Goal: Navigation & Orientation: Find specific page/section

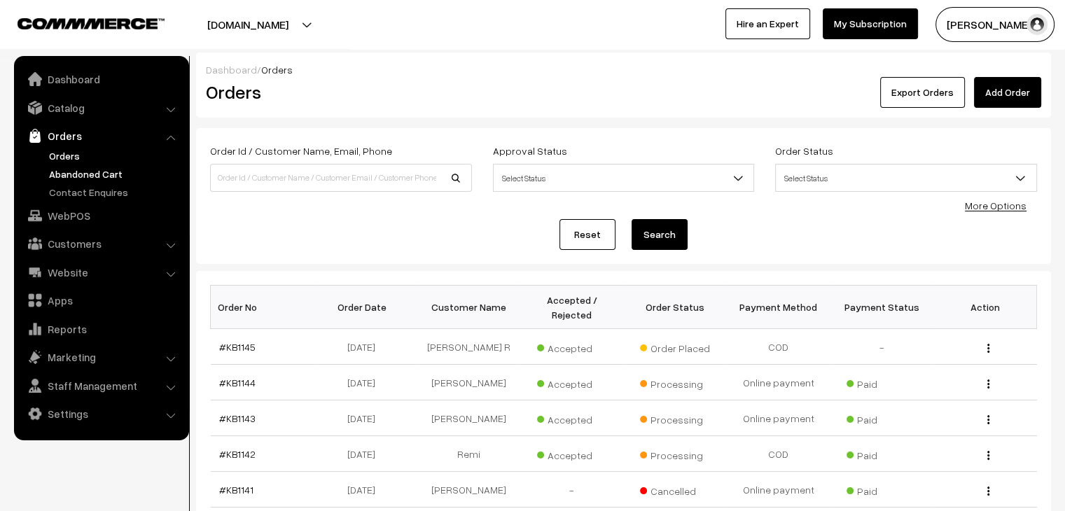
click at [100, 172] on link "Abandoned Cart" at bounding box center [115, 174] width 139 height 15
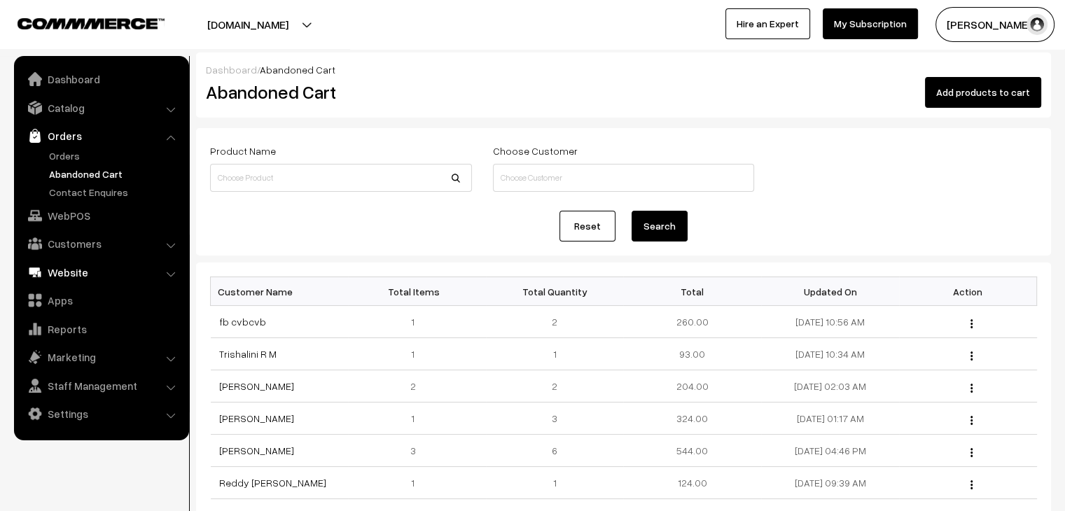
click at [90, 270] on link "Website" at bounding box center [101, 272] width 167 height 25
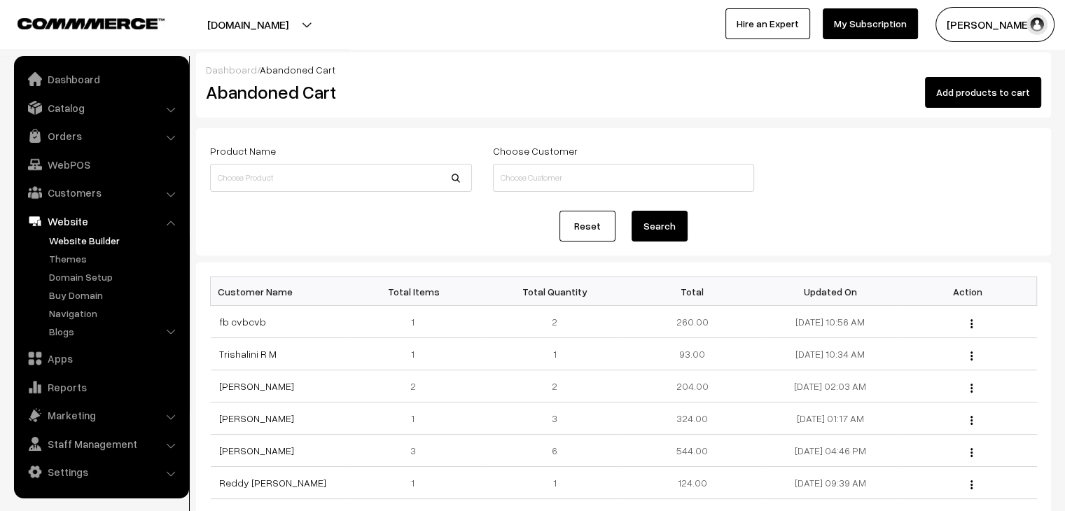
click at [85, 239] on link "Website Builder" at bounding box center [115, 240] width 139 height 15
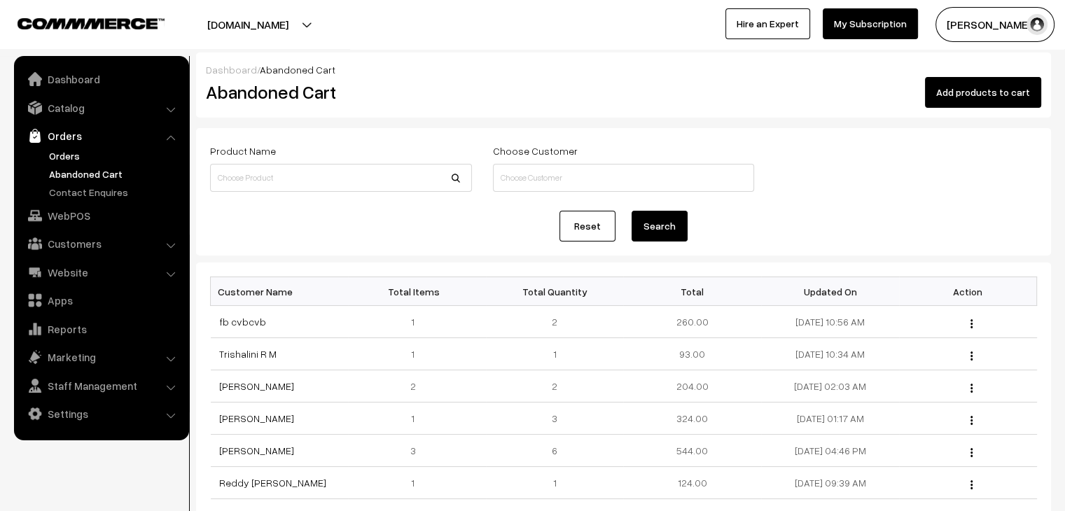
drag, startPoint x: 0, startPoint y: 0, endPoint x: 62, endPoint y: 160, distance: 171.8
click at [62, 160] on link "Orders" at bounding box center [115, 155] width 139 height 15
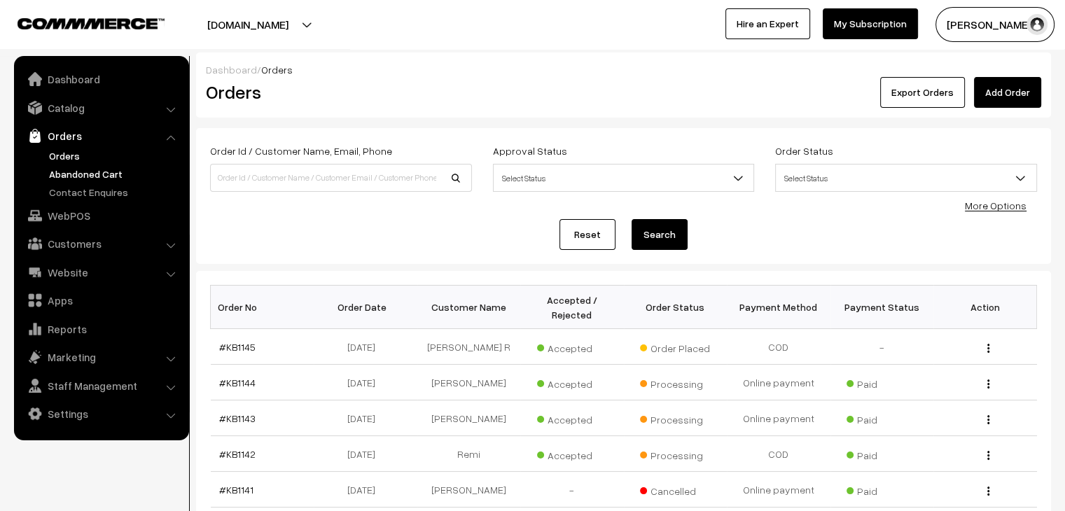
click at [113, 174] on link "Abandoned Cart" at bounding box center [115, 174] width 139 height 15
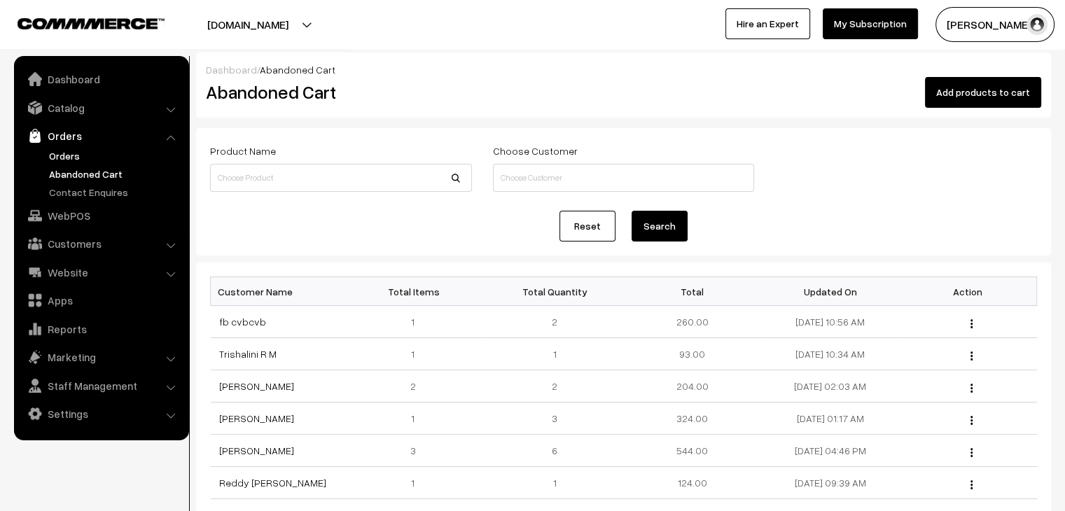
click at [89, 156] on link "Orders" at bounding box center [115, 155] width 139 height 15
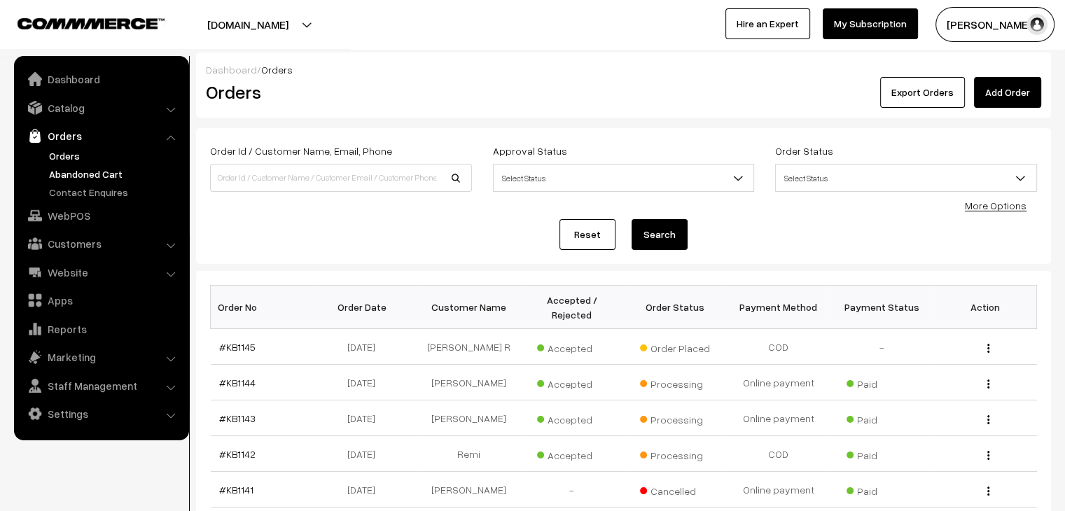
click at [116, 169] on link "Abandoned Cart" at bounding box center [115, 174] width 139 height 15
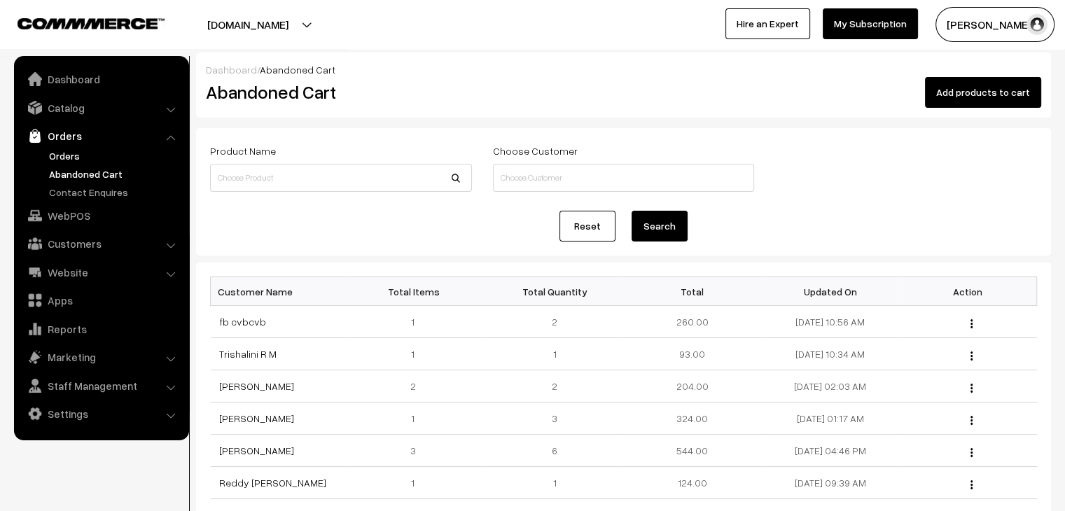
click at [74, 159] on link "Orders" at bounding box center [115, 155] width 139 height 15
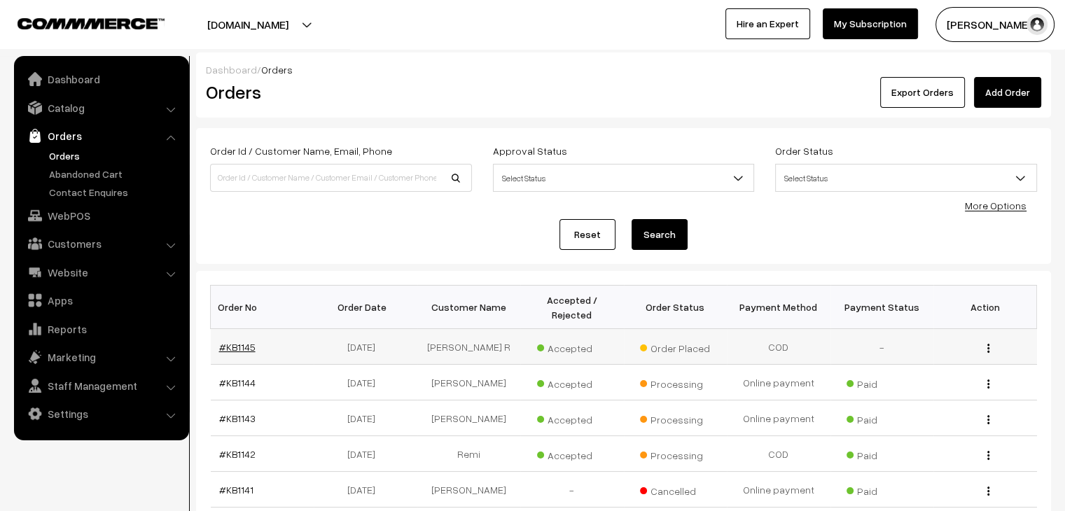
click at [228, 341] on link "#KB1145" at bounding box center [237, 347] width 36 height 12
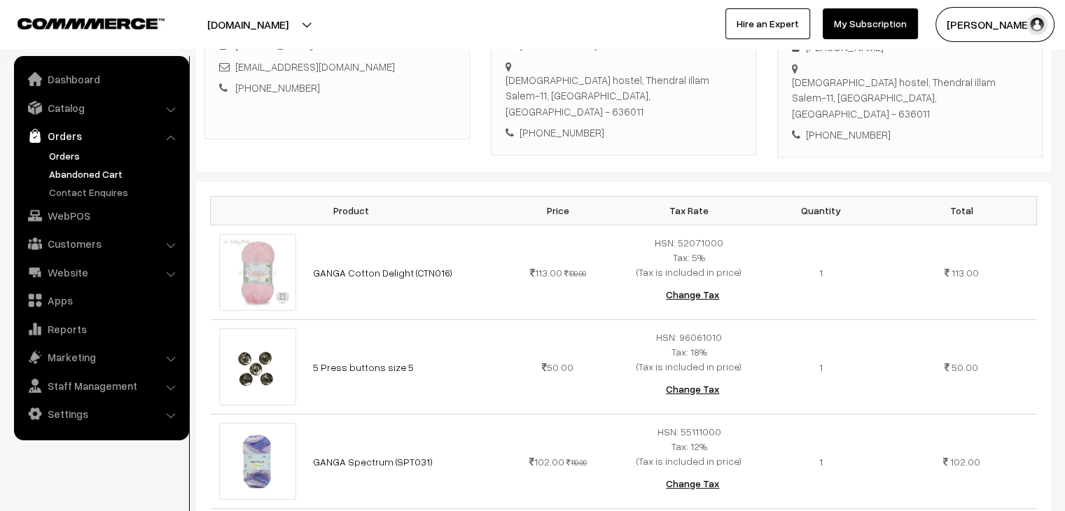
click at [64, 167] on link "Abandoned Cart" at bounding box center [115, 174] width 139 height 15
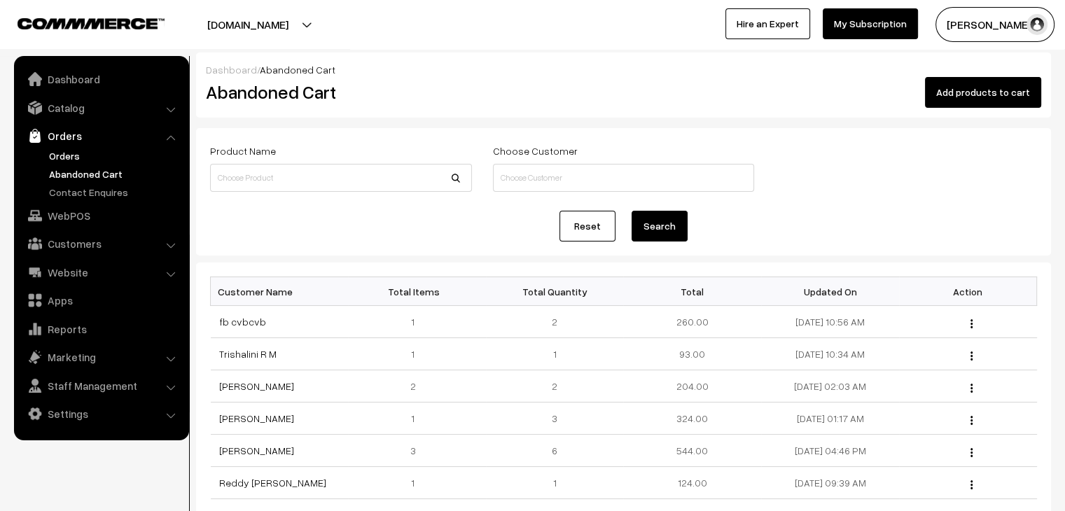
click at [81, 159] on link "Orders" at bounding box center [115, 155] width 139 height 15
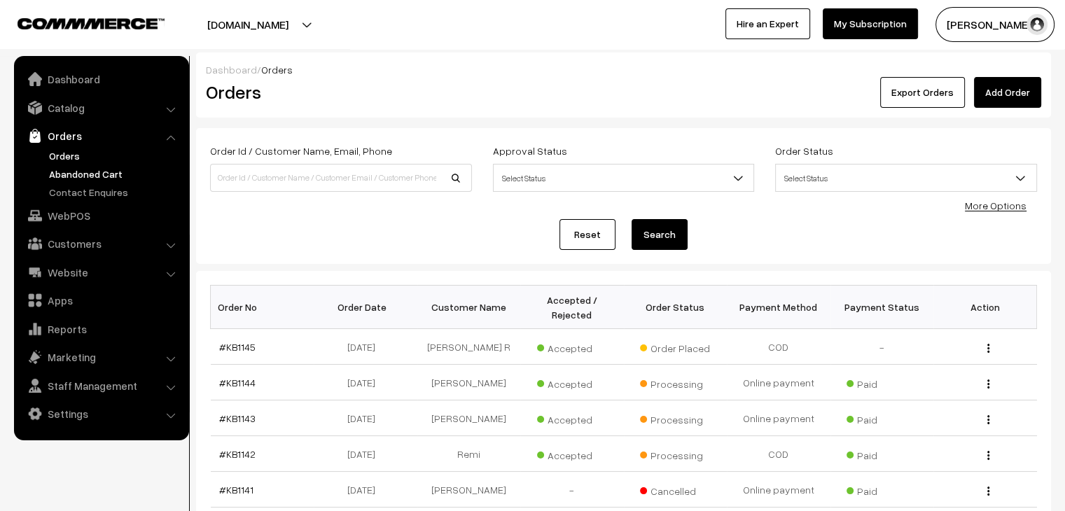
click at [98, 173] on link "Abandoned Cart" at bounding box center [115, 174] width 139 height 15
click at [87, 171] on link "Abandoned Cart" at bounding box center [115, 174] width 139 height 15
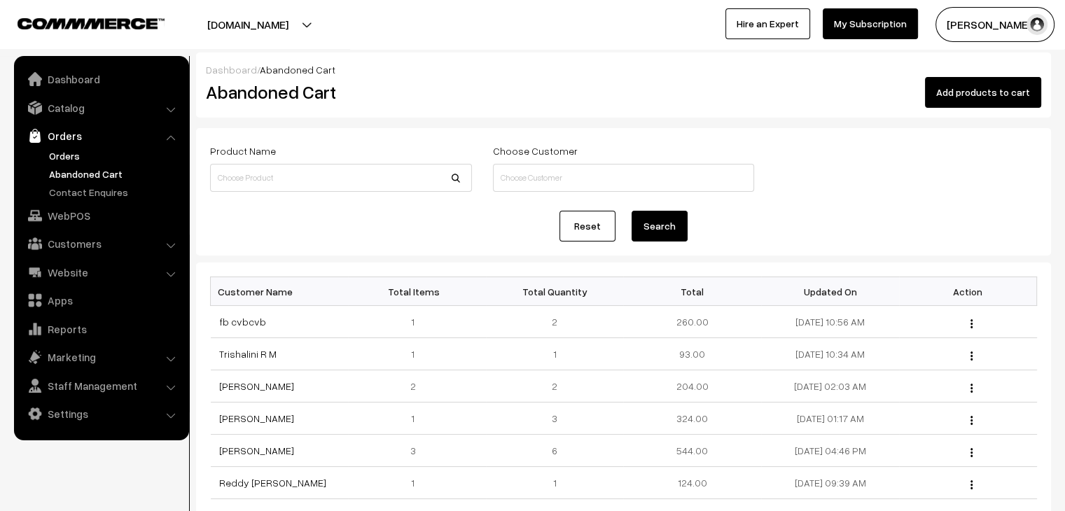
click at [68, 158] on link "Orders" at bounding box center [115, 155] width 139 height 15
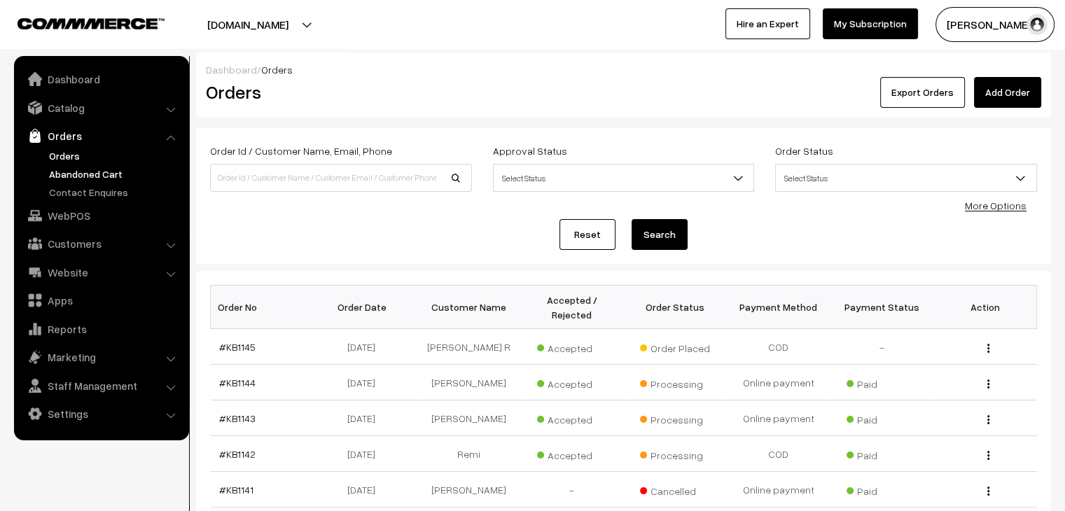
click at [90, 172] on link "Abandoned Cart" at bounding box center [115, 174] width 139 height 15
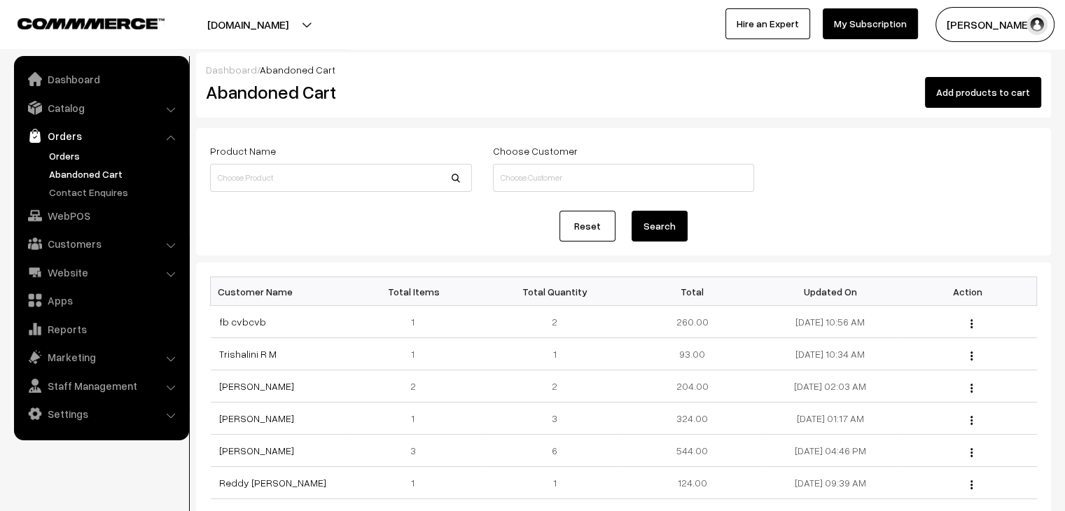
click at [70, 149] on link "Orders" at bounding box center [115, 155] width 139 height 15
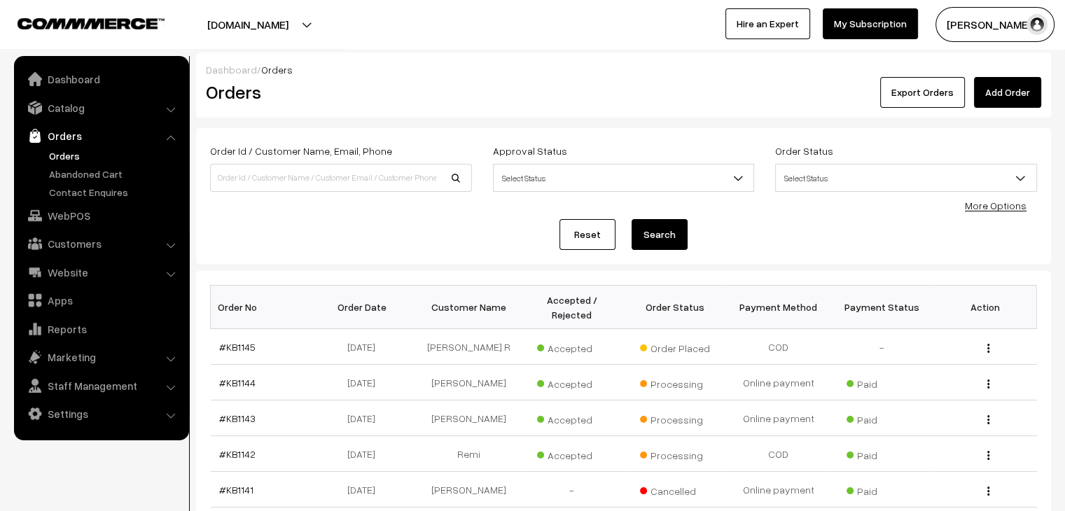
click at [73, 159] on link "Orders" at bounding box center [115, 155] width 139 height 15
click at [113, 177] on link "Abandoned Cart" at bounding box center [115, 174] width 139 height 15
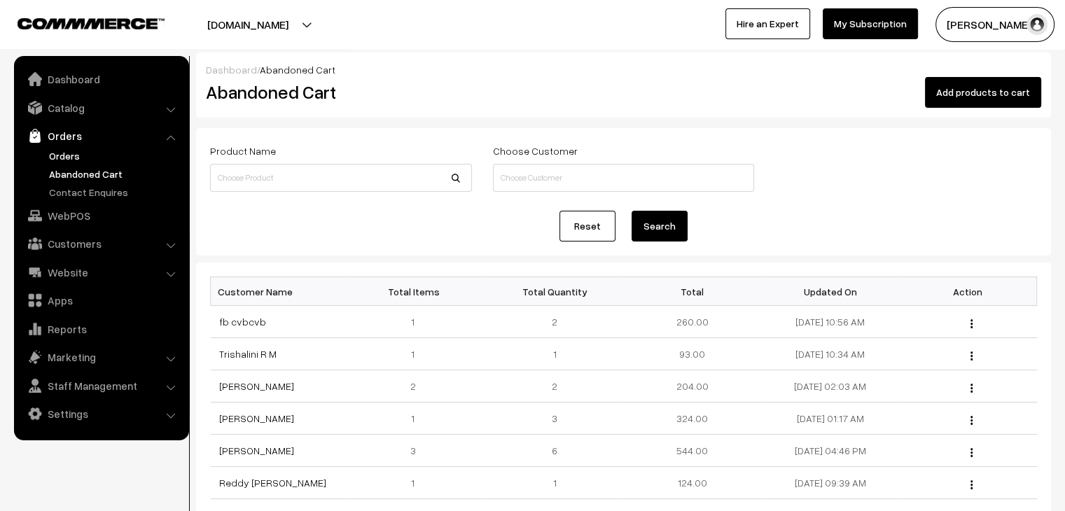
click at [64, 150] on link "Orders" at bounding box center [115, 155] width 139 height 15
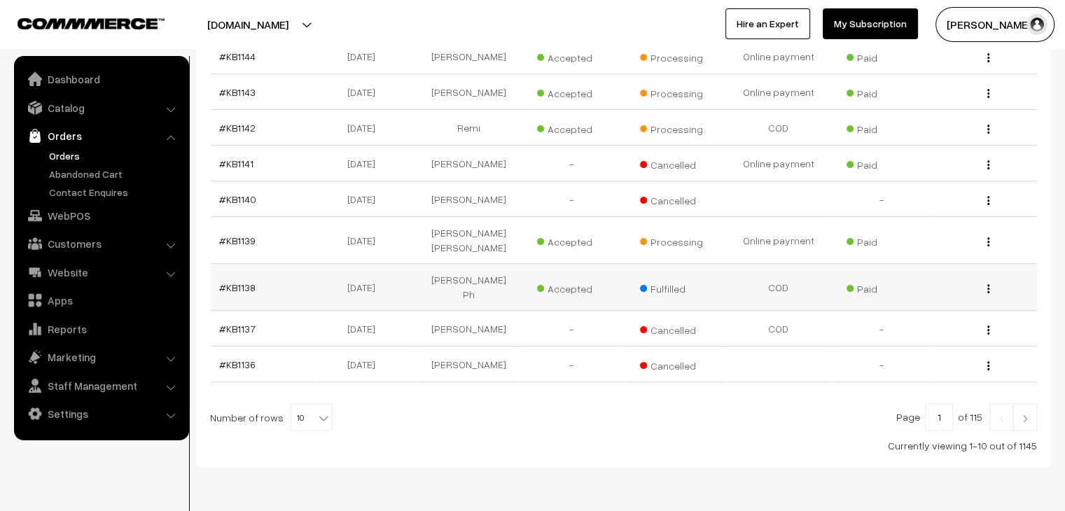
scroll to position [345, 0]
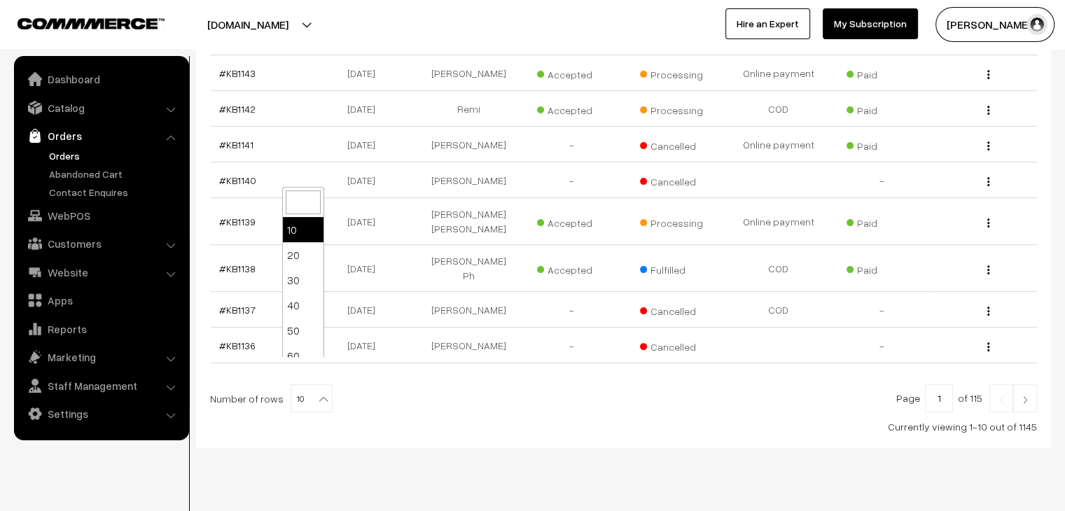
click at [316, 392] on b at bounding box center [323, 399] width 14 height 14
select select "60"
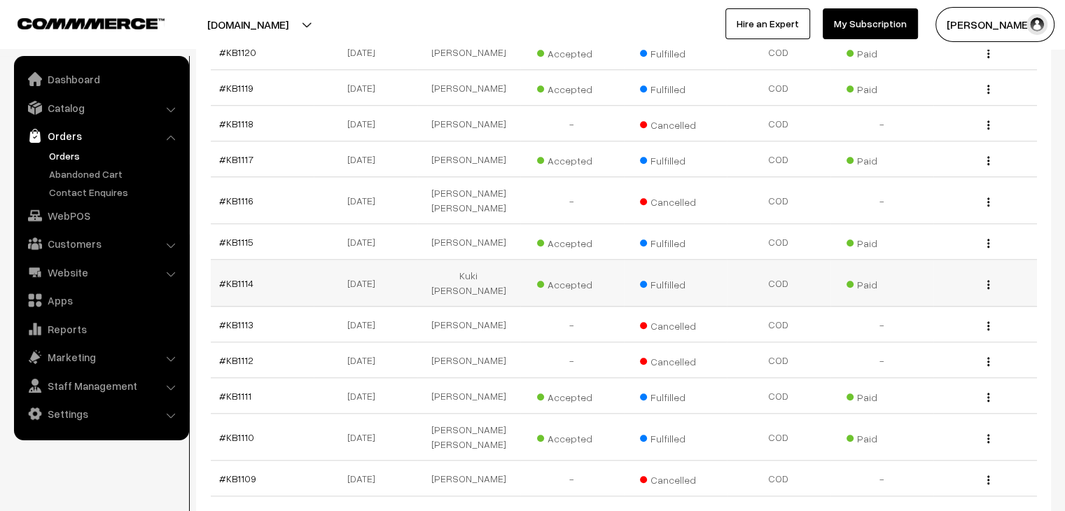
scroll to position [1210, 0]
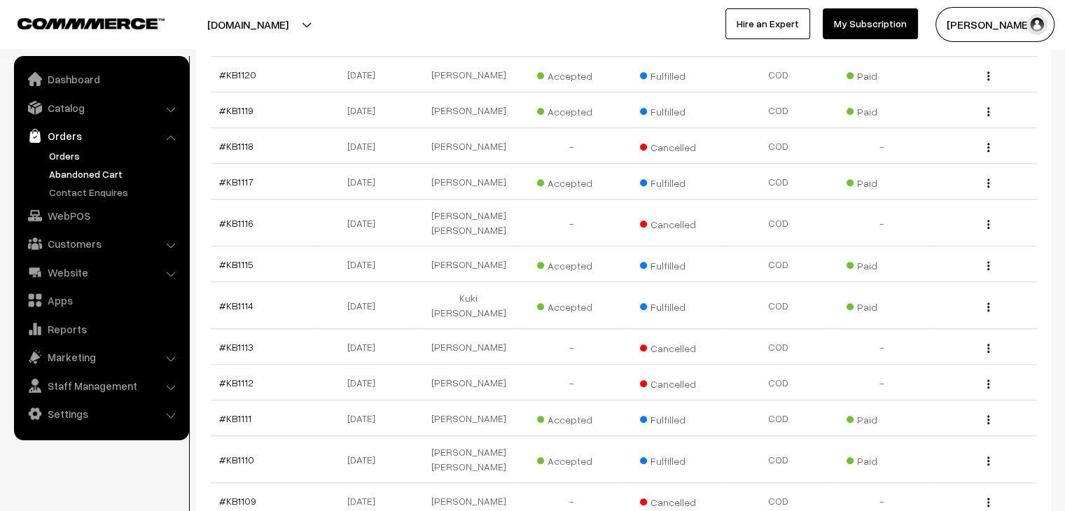
click at [114, 176] on link "Abandoned Cart" at bounding box center [115, 174] width 139 height 15
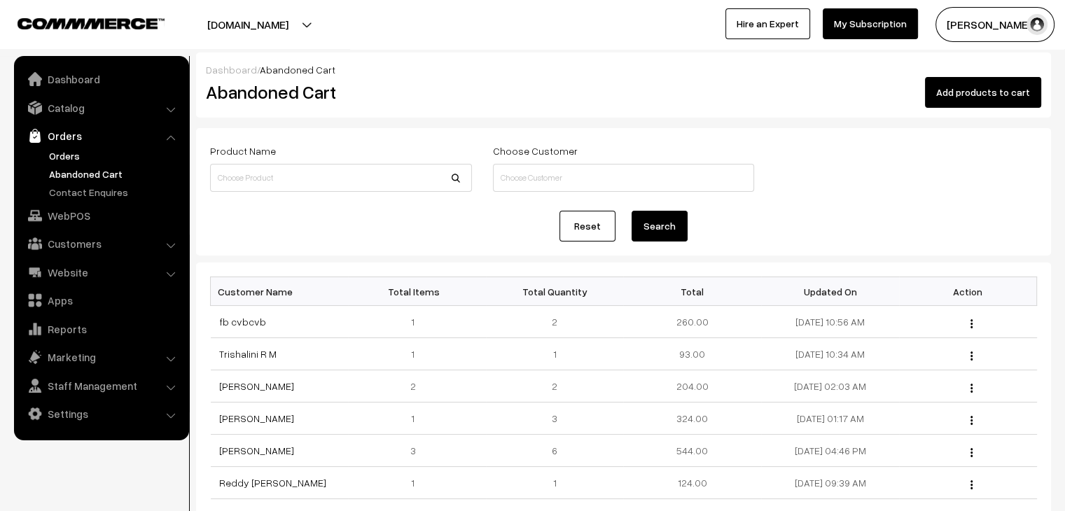
click at [48, 155] on link "Orders" at bounding box center [115, 155] width 139 height 15
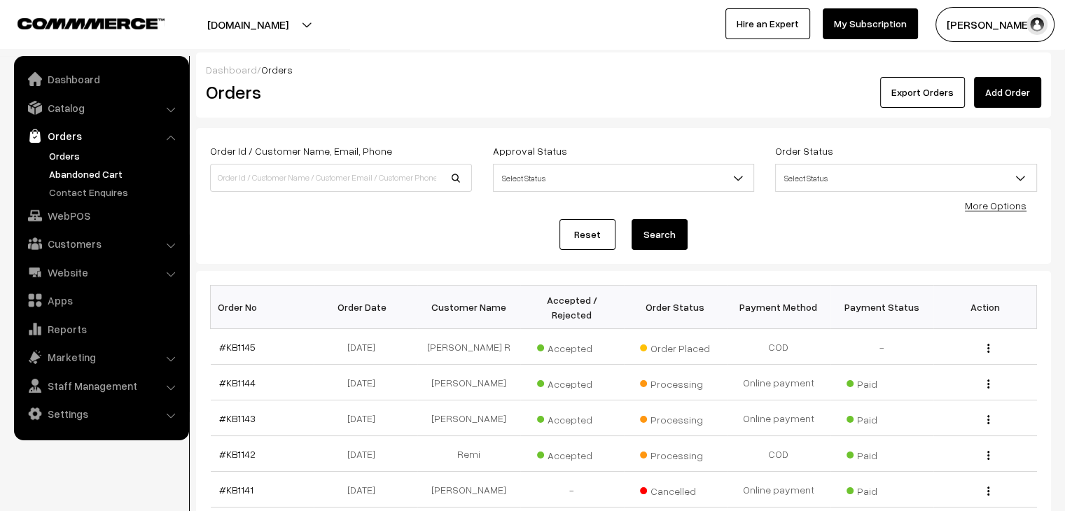
click at [100, 168] on link "Abandoned Cart" at bounding box center [115, 174] width 139 height 15
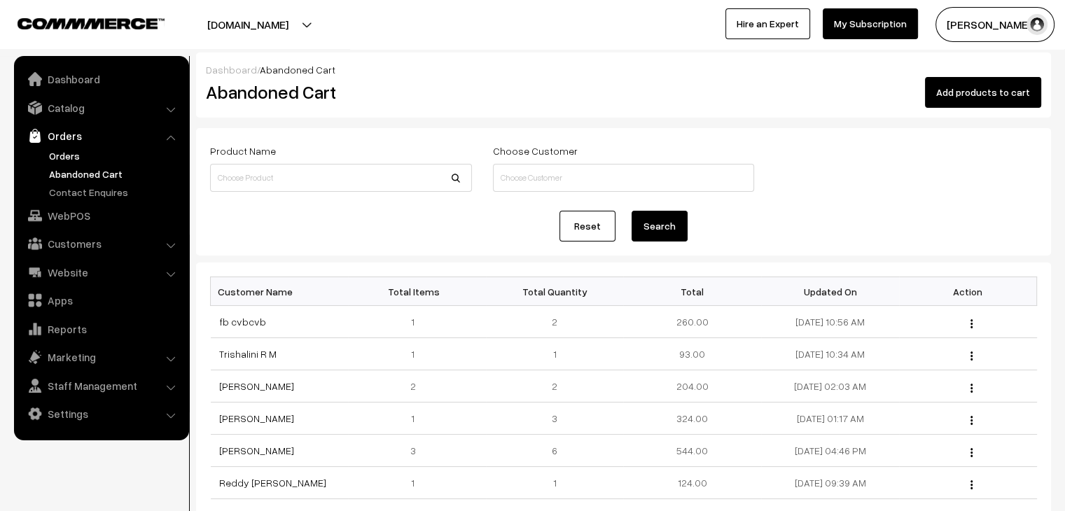
click at [90, 160] on link "Orders" at bounding box center [115, 155] width 139 height 15
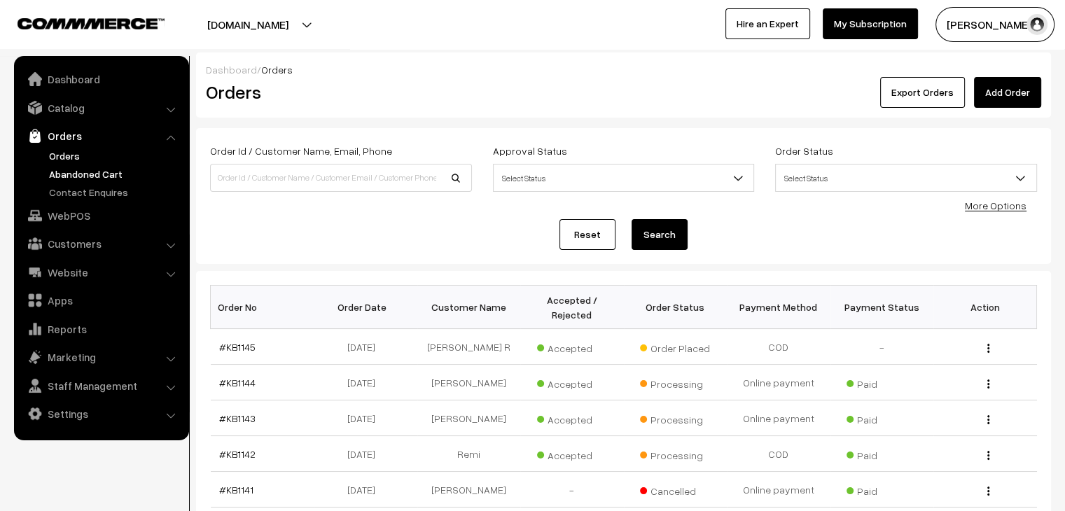
click at [89, 172] on link "Abandoned Cart" at bounding box center [115, 174] width 139 height 15
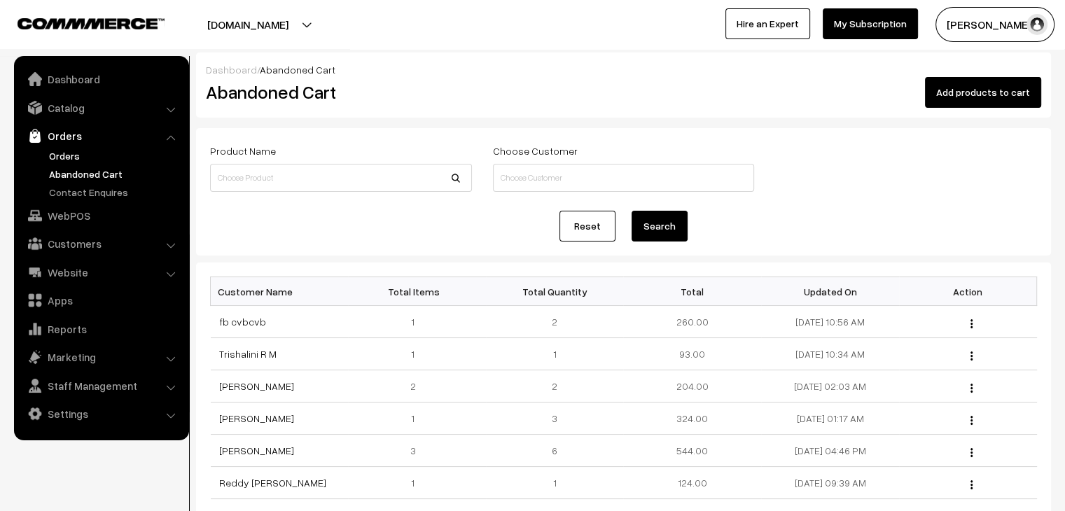
click at [67, 150] on link "Orders" at bounding box center [115, 155] width 139 height 15
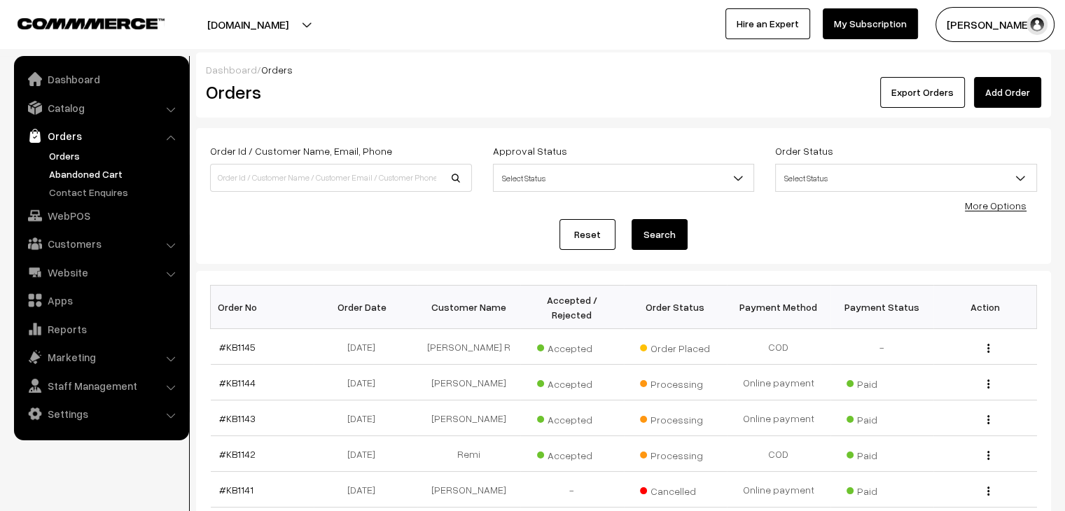
click at [83, 174] on link "Abandoned Cart" at bounding box center [115, 174] width 139 height 15
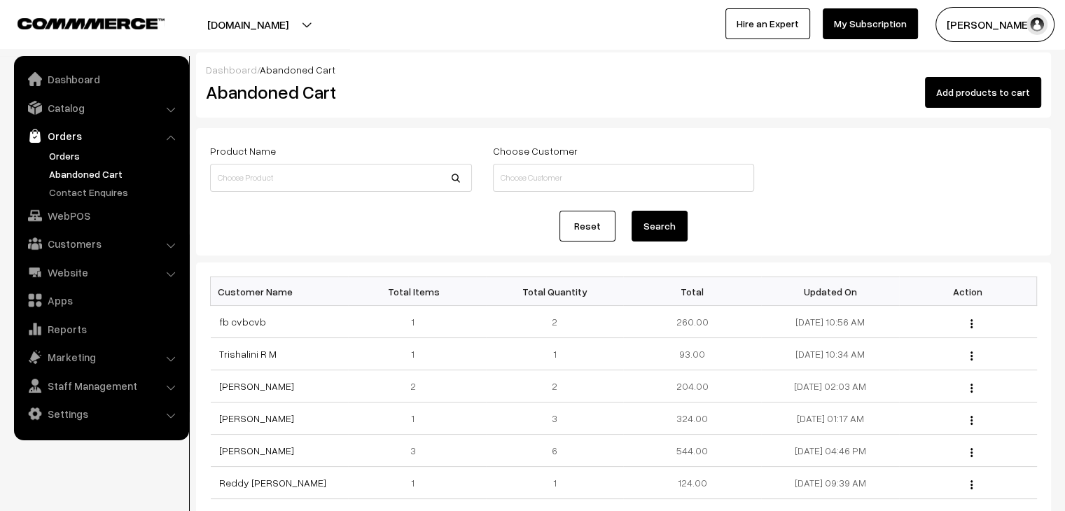
click at [78, 160] on link "Orders" at bounding box center [115, 155] width 139 height 15
click at [65, 177] on link "Abandoned Cart" at bounding box center [115, 174] width 139 height 15
click at [55, 153] on link "Orders" at bounding box center [115, 155] width 139 height 15
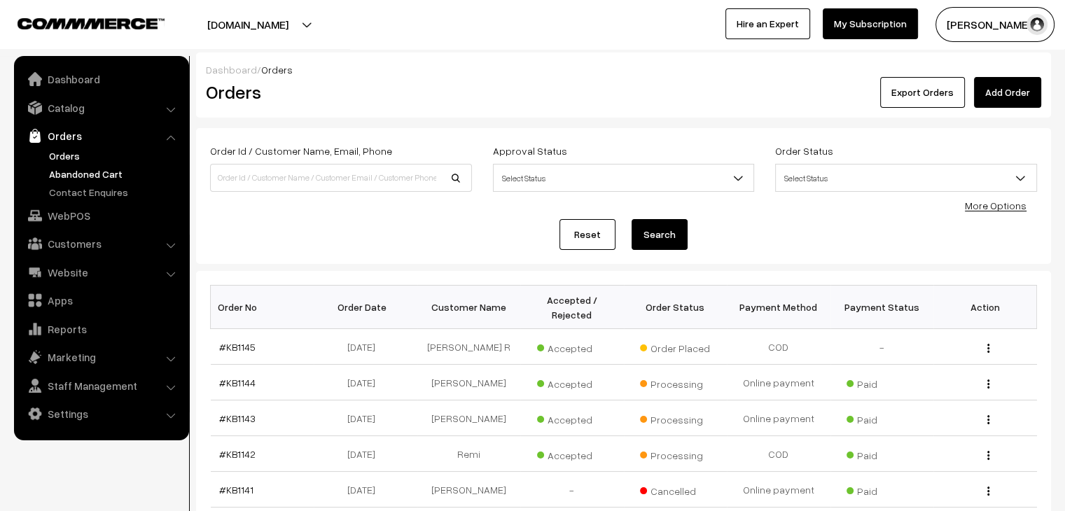
click at [97, 173] on link "Abandoned Cart" at bounding box center [115, 174] width 139 height 15
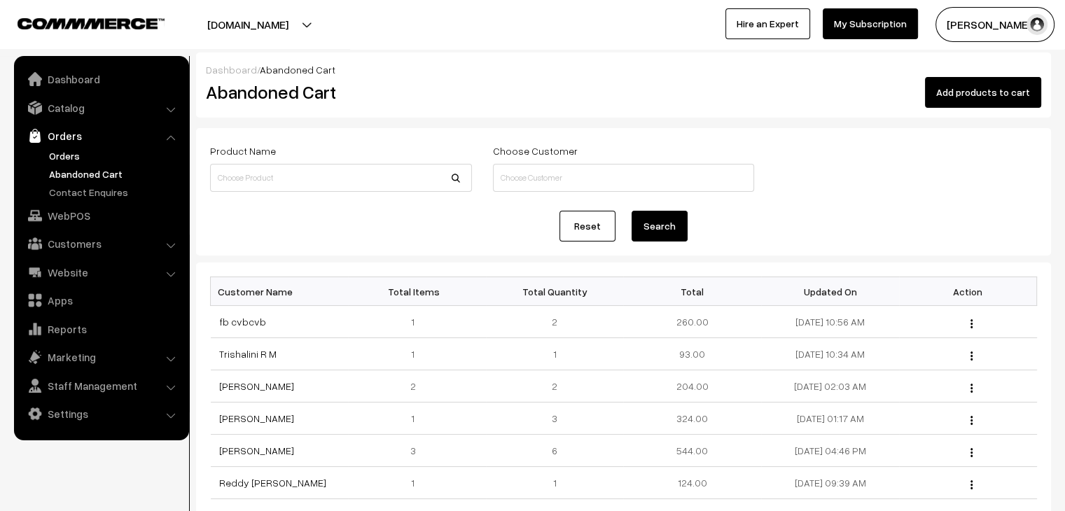
click at [52, 154] on link "Orders" at bounding box center [115, 155] width 139 height 15
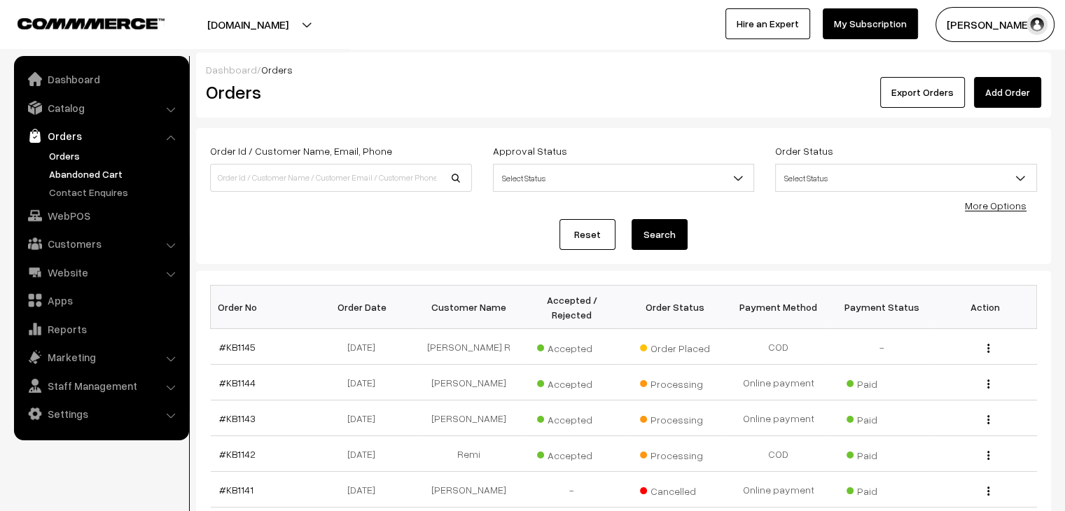
click at [78, 174] on link "Abandoned Cart" at bounding box center [115, 174] width 139 height 15
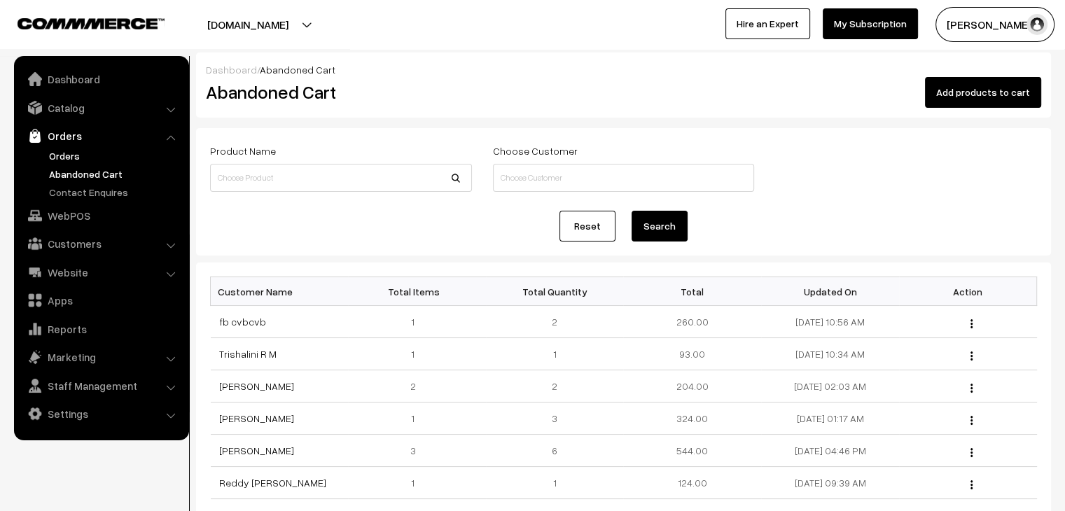
click at [48, 160] on link "Orders" at bounding box center [115, 155] width 139 height 15
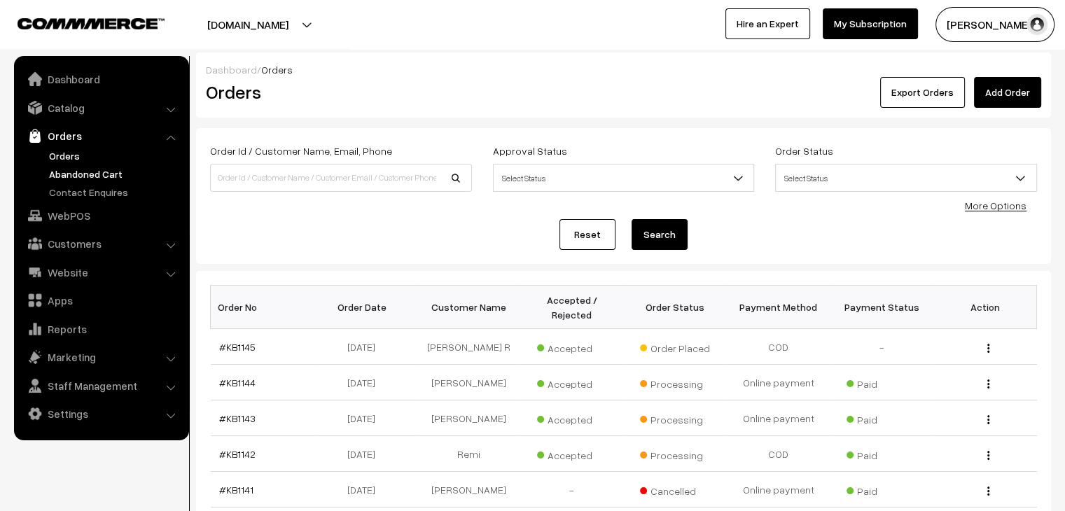
click at [103, 174] on link "Abandoned Cart" at bounding box center [115, 174] width 139 height 15
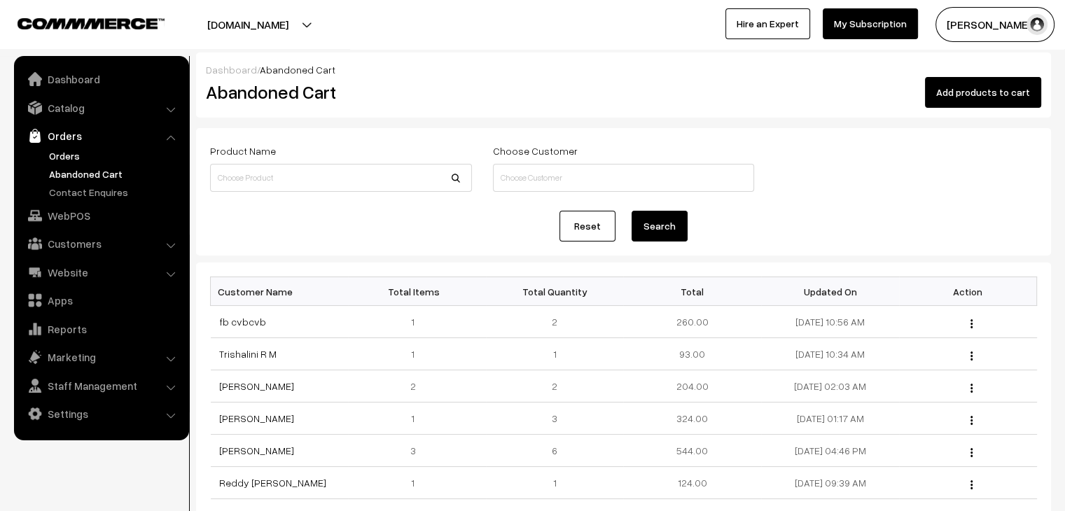
click at [70, 160] on link "Orders" at bounding box center [115, 155] width 139 height 15
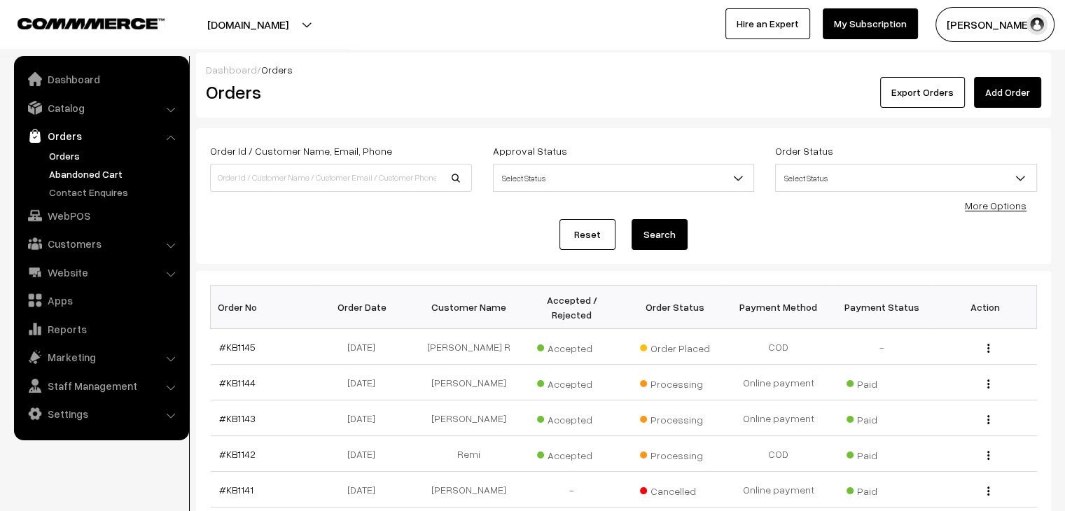
click at [84, 168] on link "Abandoned Cart" at bounding box center [115, 174] width 139 height 15
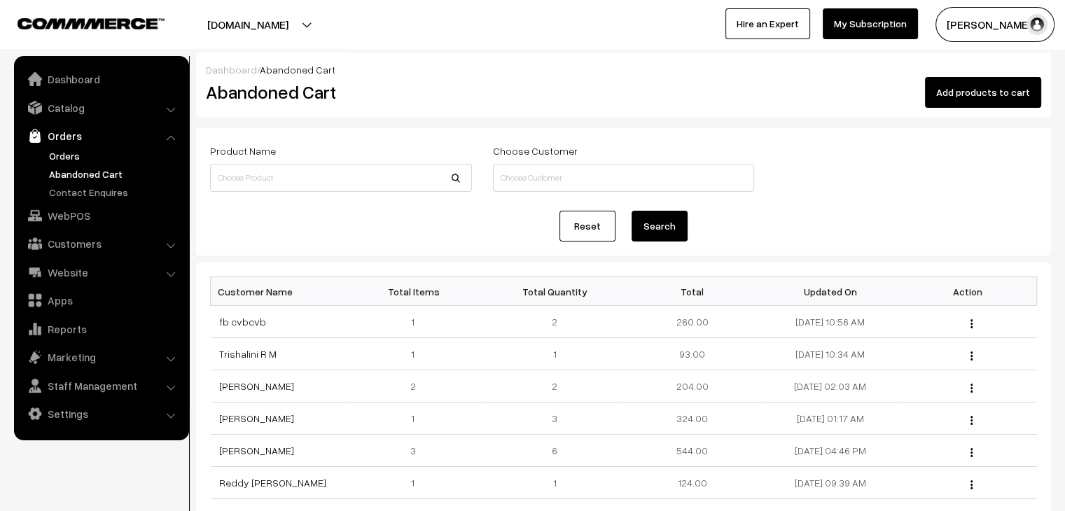
click at [70, 157] on link "Orders" at bounding box center [115, 155] width 139 height 15
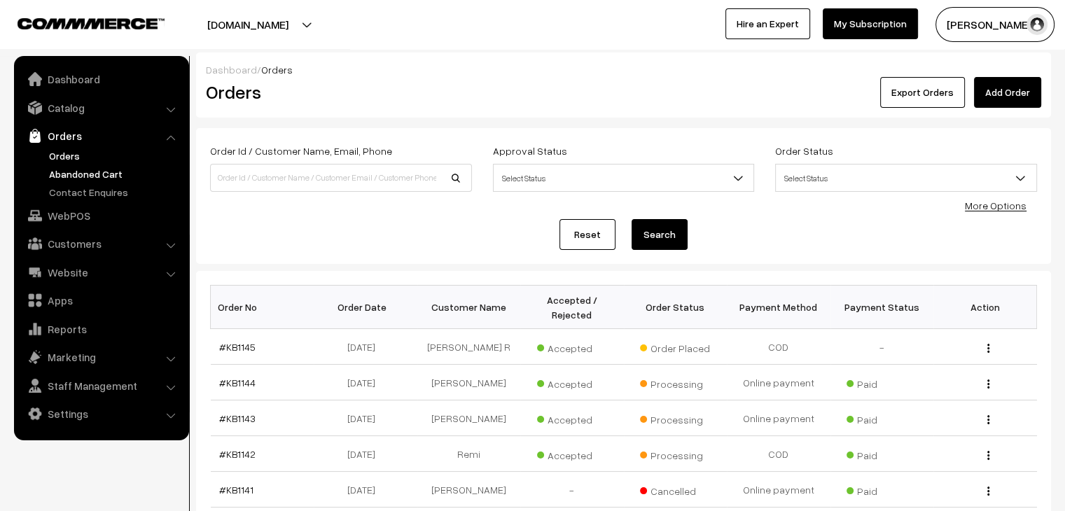
click at [67, 174] on link "Abandoned Cart" at bounding box center [115, 174] width 139 height 15
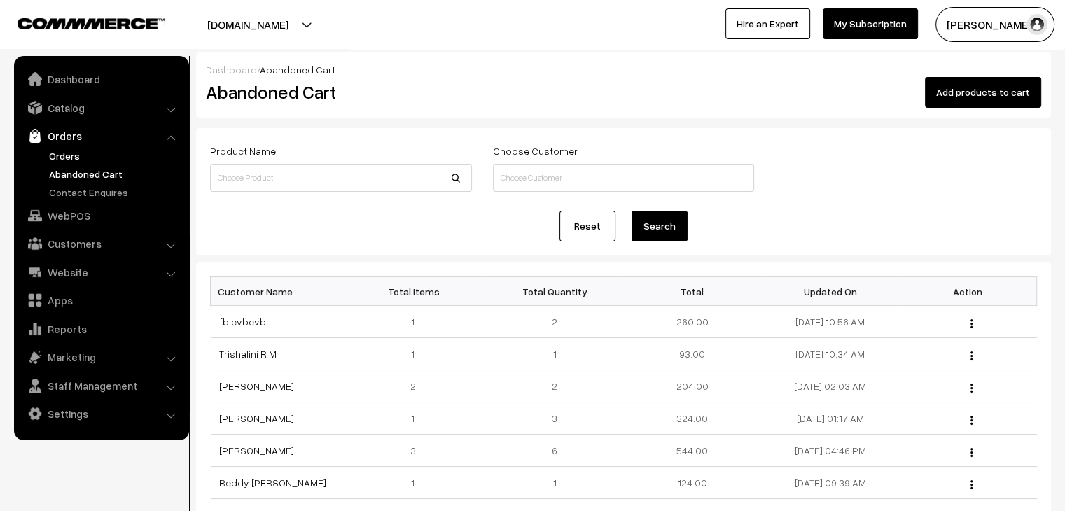
click at [62, 150] on link "Orders" at bounding box center [115, 155] width 139 height 15
click at [60, 158] on link "Orders" at bounding box center [115, 155] width 139 height 15
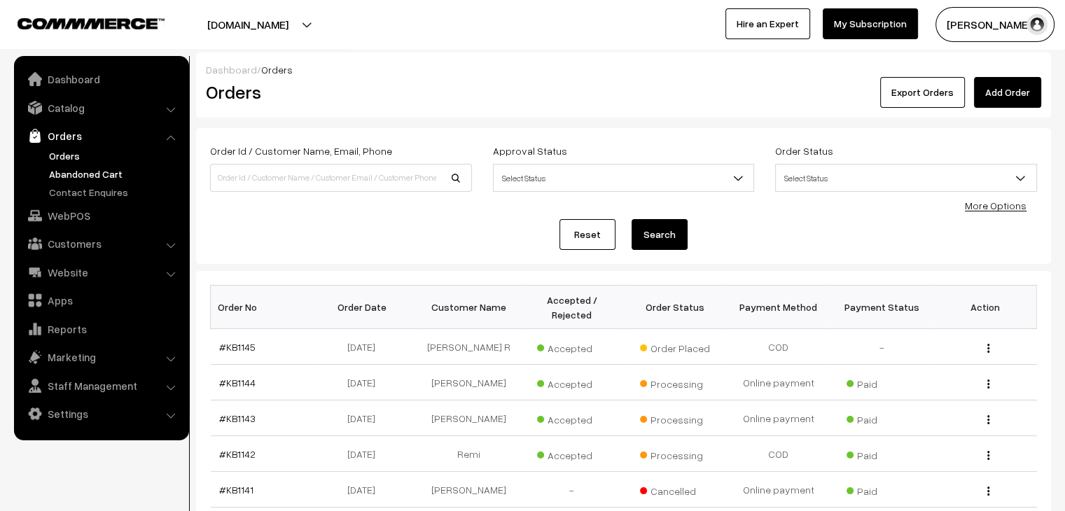
click at [88, 177] on link "Abandoned Cart" at bounding box center [115, 174] width 139 height 15
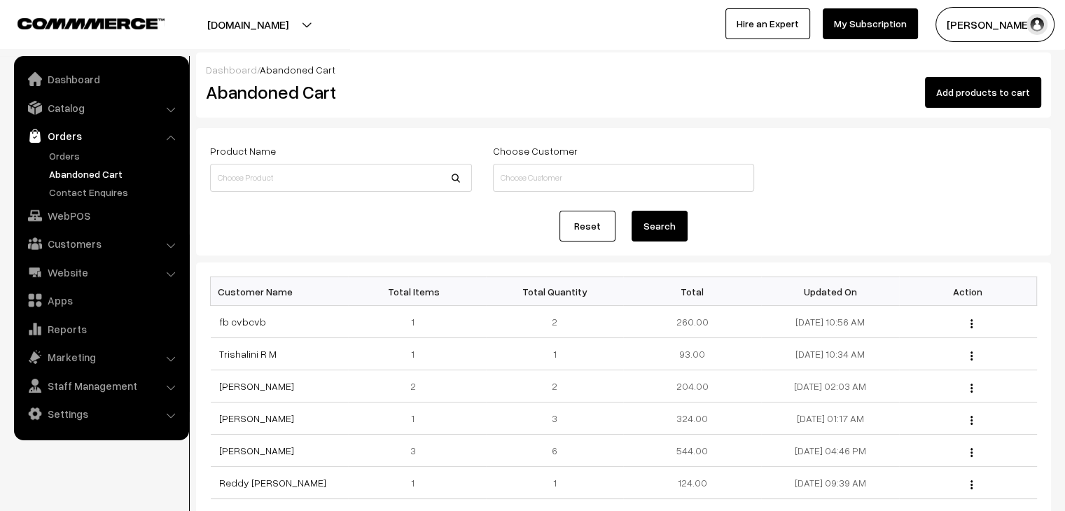
click at [80, 165] on ul "Orders" at bounding box center [102, 173] width 168 height 51
click at [74, 158] on link "Orders" at bounding box center [115, 155] width 139 height 15
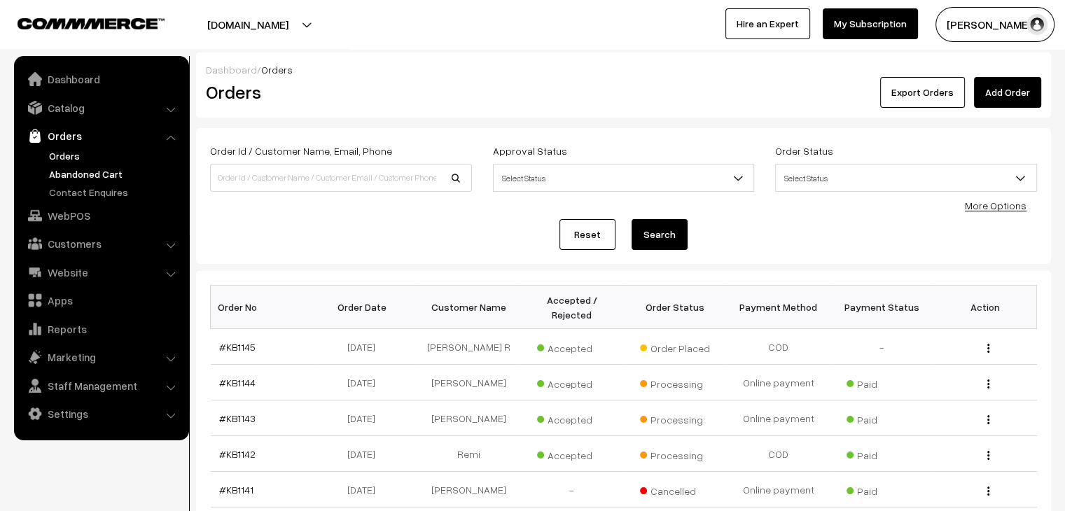
click at [82, 174] on link "Abandoned Cart" at bounding box center [115, 174] width 139 height 15
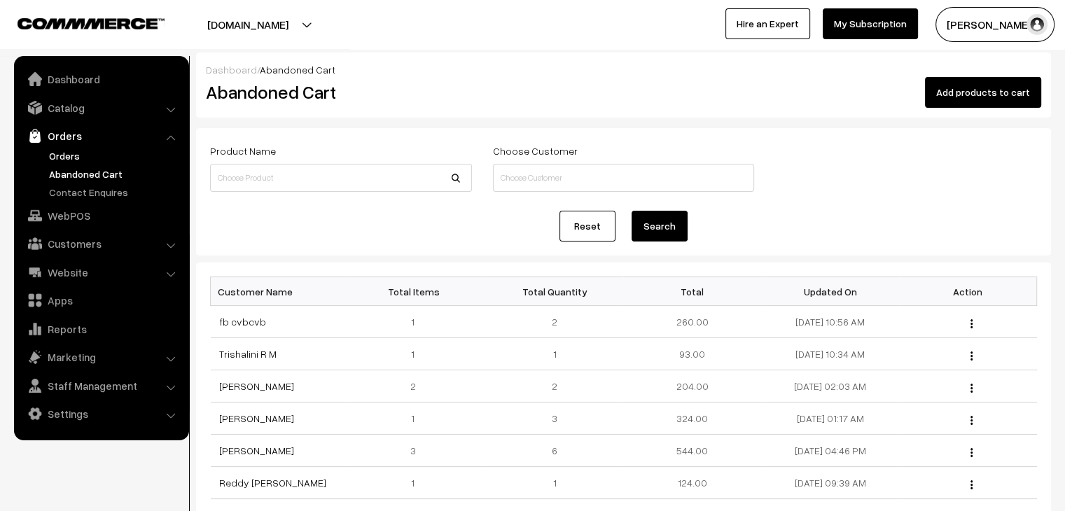
click at [70, 156] on link "Orders" at bounding box center [115, 155] width 139 height 15
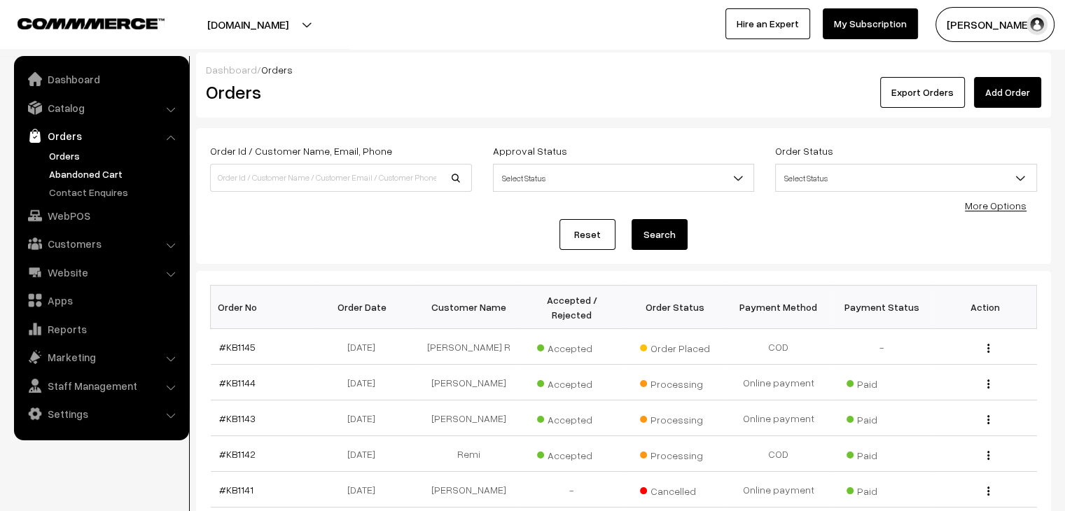
click at [97, 171] on link "Abandoned Cart" at bounding box center [115, 174] width 139 height 15
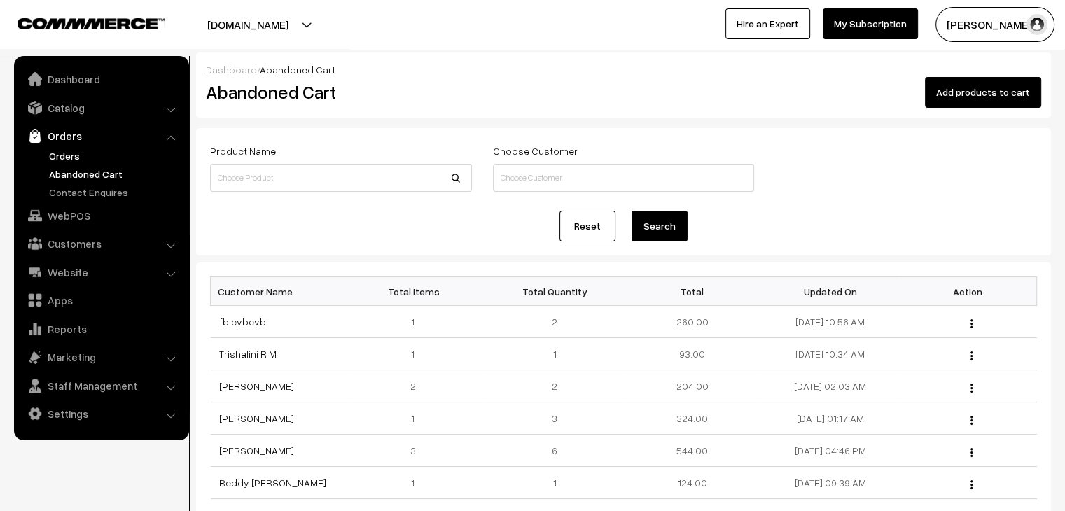
click at [74, 152] on link "Orders" at bounding box center [115, 155] width 139 height 15
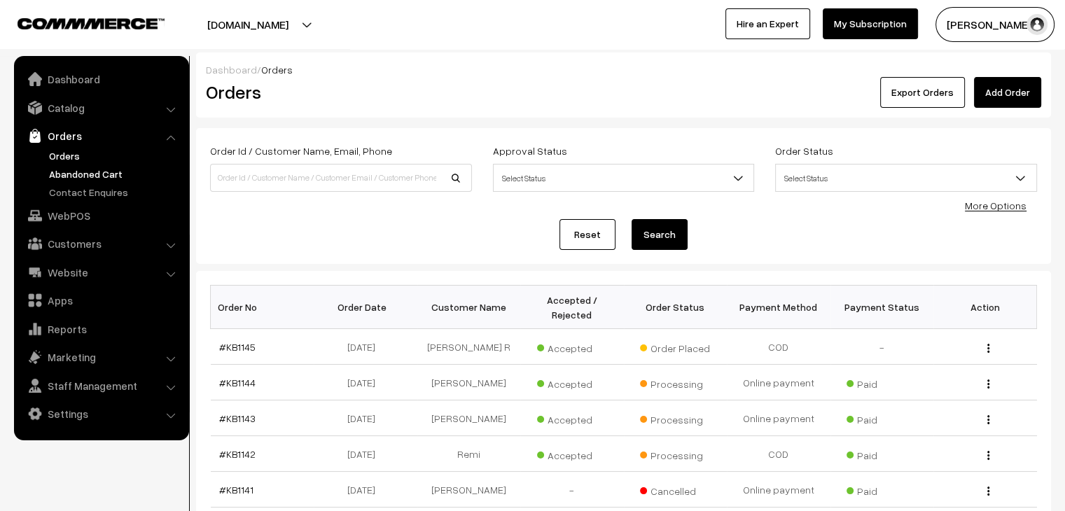
click at [116, 174] on link "Abandoned Cart" at bounding box center [115, 174] width 139 height 15
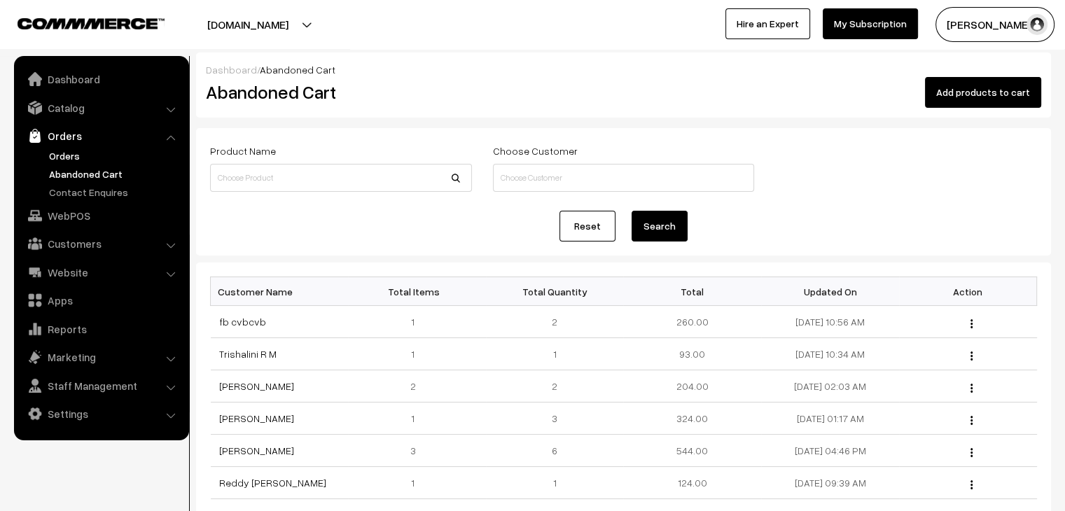
click at [70, 158] on link "Orders" at bounding box center [115, 155] width 139 height 15
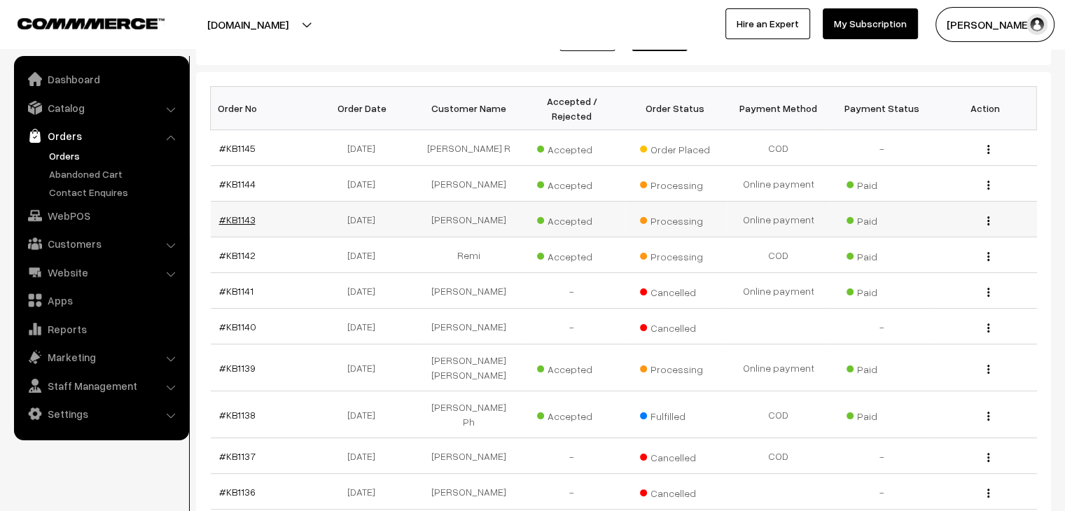
click at [243, 214] on link "#KB1143" at bounding box center [237, 220] width 36 height 12
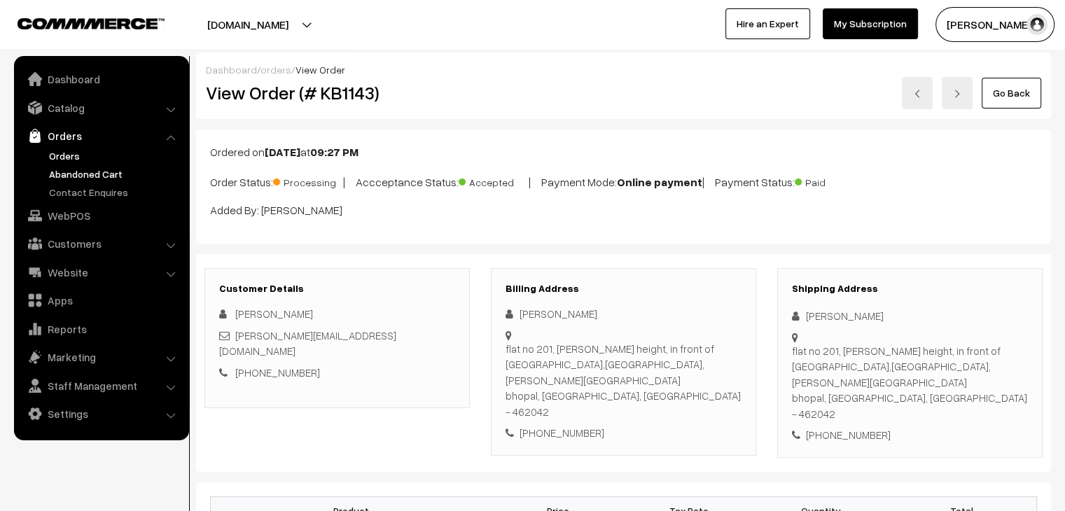
click at [106, 176] on link "Abandoned Cart" at bounding box center [115, 174] width 139 height 15
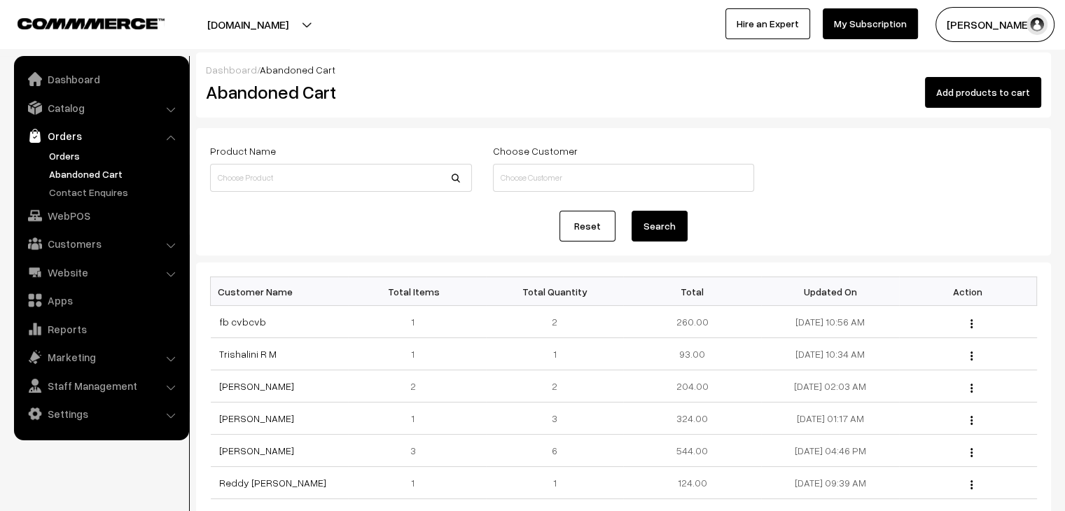
click at [109, 158] on link "Orders" at bounding box center [115, 155] width 139 height 15
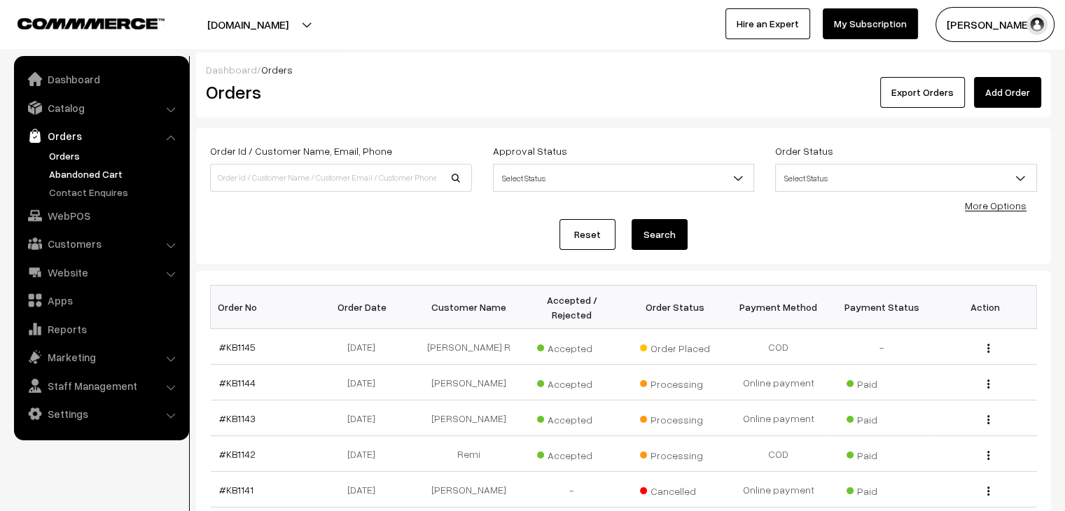
click at [103, 179] on link "Abandoned Cart" at bounding box center [115, 174] width 139 height 15
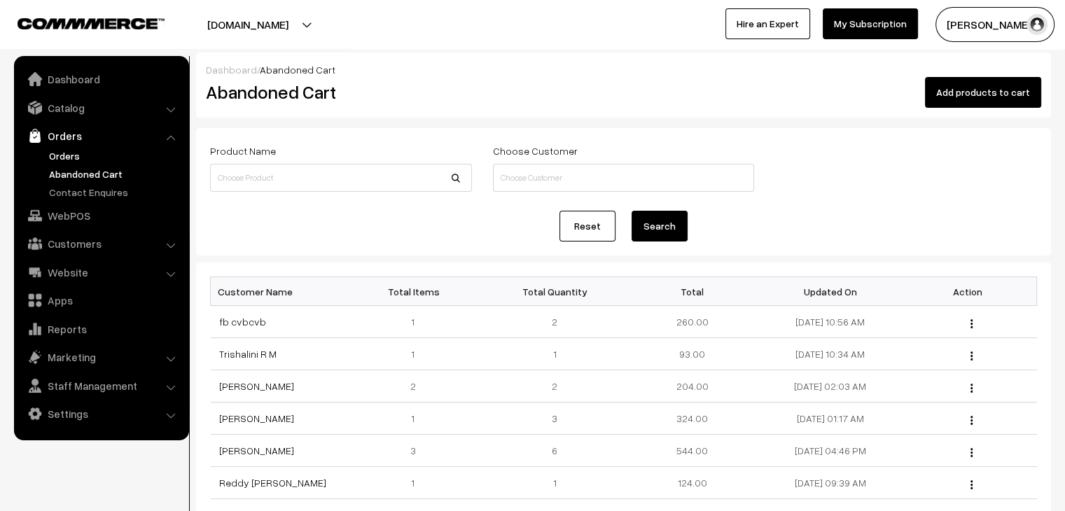
click at [59, 154] on link "Orders" at bounding box center [115, 155] width 139 height 15
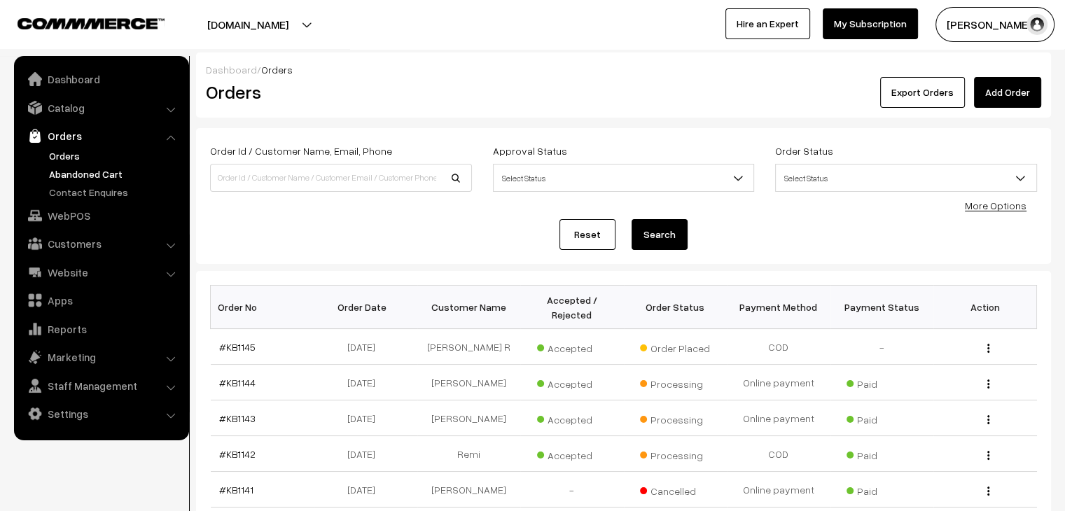
click at [101, 174] on link "Abandoned Cart" at bounding box center [115, 174] width 139 height 15
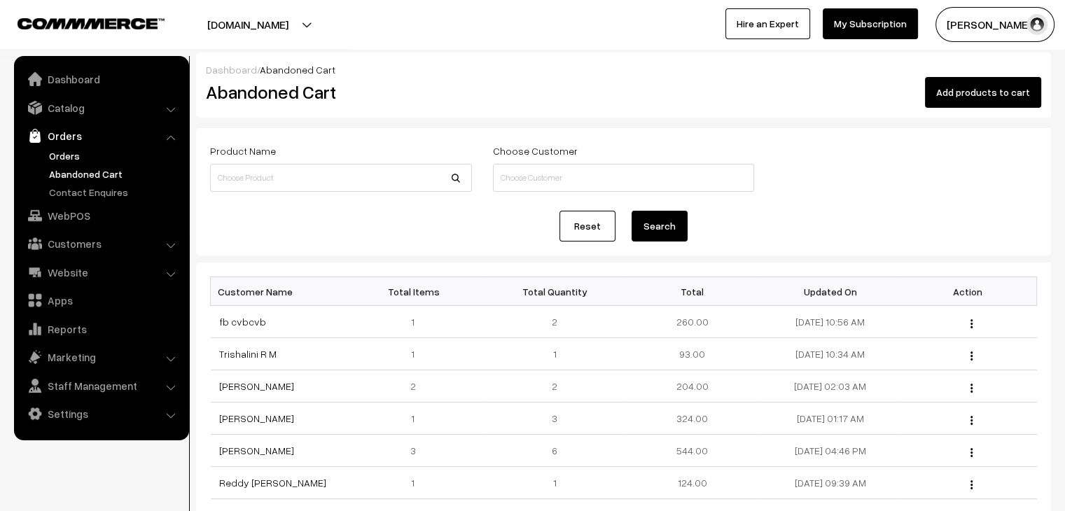
click at [73, 151] on link "Orders" at bounding box center [115, 155] width 139 height 15
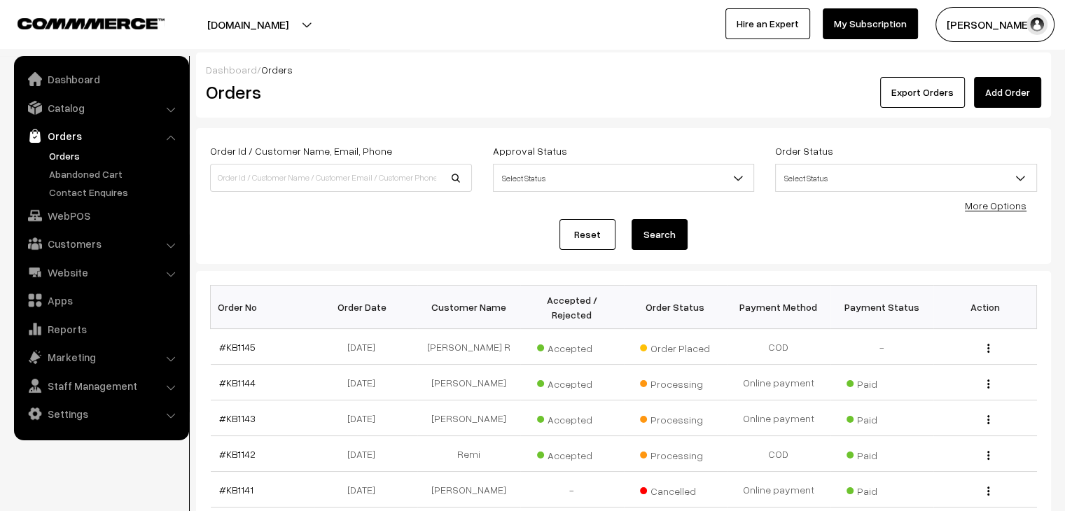
click at [263, 260] on div "Order Id / Customer Name, Email, Phone Approval Status Select Status Awaiting A…" at bounding box center [623, 196] width 855 height 136
drag, startPoint x: 253, startPoint y: 255, endPoint x: 799, endPoint y: 292, distance: 547.4
click at [801, 232] on div "Order Id / Customer Name, Email, Phone Approval Status Select Status Awaiting A…" at bounding box center [623, 196] width 855 height 136
